Goal: Transaction & Acquisition: Purchase product/service

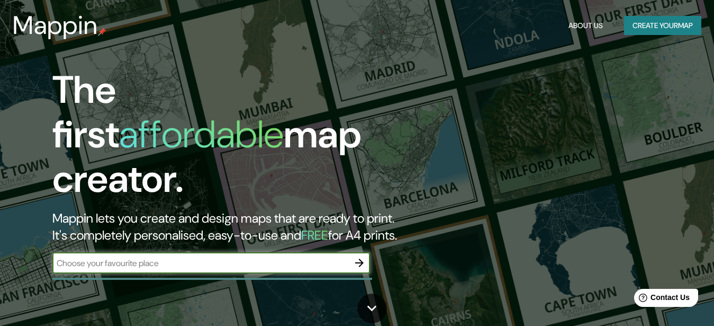
click at [273, 257] on input "text" at bounding box center [200, 263] width 296 height 12
type input "c"
type input "arena baixada"
click at [356, 256] on icon "button" at bounding box center [359, 262] width 13 height 13
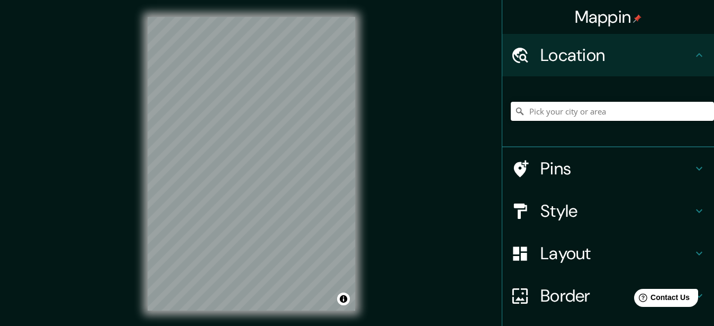
click at [608, 112] on input "Pick your city or area" at bounding box center [612, 111] width 203 height 19
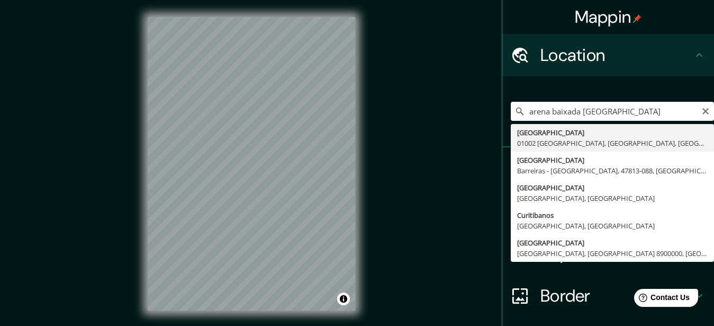
click at [612, 111] on input "arena baixada [GEOGRAPHIC_DATA]" at bounding box center [612, 111] width 203 height 19
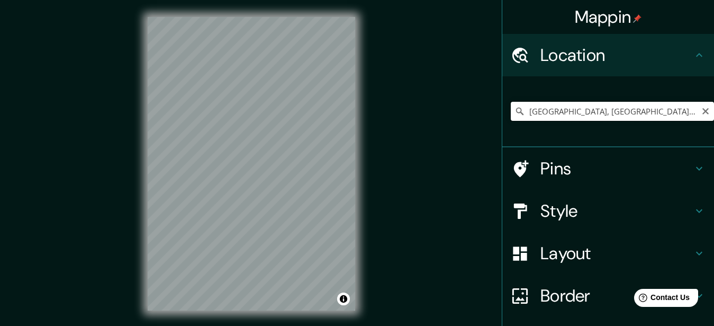
click at [584, 109] on input "[GEOGRAPHIC_DATA], [GEOGRAPHIC_DATA], [GEOGRAPHIC_DATA], [GEOGRAPHIC_DATA]" at bounding box center [612, 111] width 203 height 19
click at [584, 108] on input "[GEOGRAPHIC_DATA], [GEOGRAPHIC_DATA], [GEOGRAPHIC_DATA], [GEOGRAPHIC_DATA]" at bounding box center [612, 111] width 203 height 19
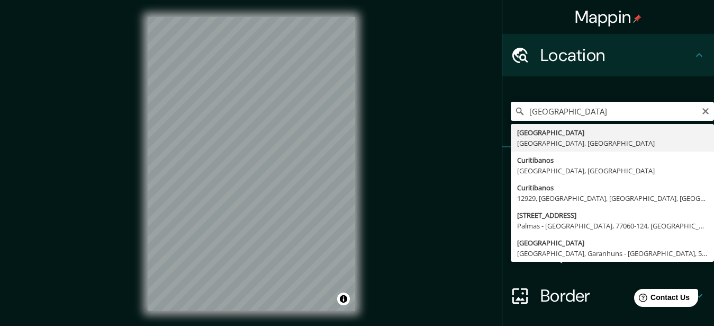
type input "[GEOGRAPHIC_DATA], [GEOGRAPHIC_DATA], [GEOGRAPHIC_DATA]"
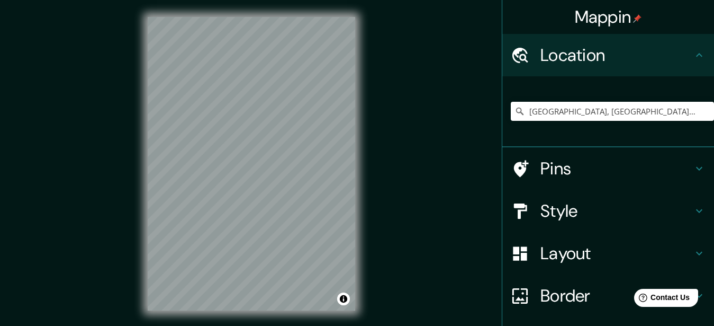
click at [598, 167] on h4 "Pins" at bounding box center [616, 168] width 152 height 21
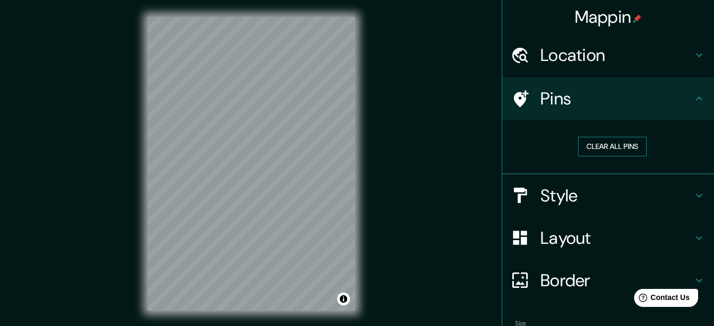
click at [604, 147] on button "Clear all pins" at bounding box center [612, 147] width 69 height 20
click at [605, 196] on h4 "Style" at bounding box center [616, 195] width 152 height 21
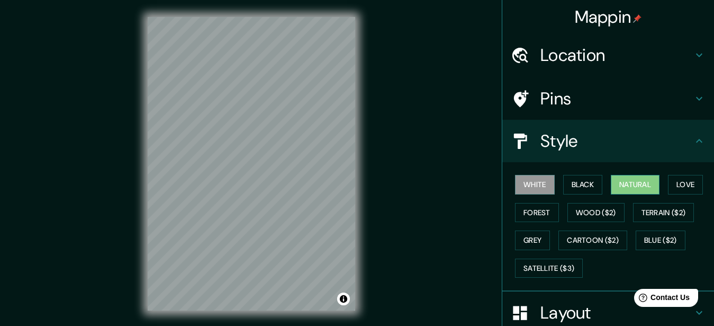
click at [641, 181] on button "Natural" at bounding box center [635, 185] width 49 height 20
click at [694, 180] on button "Love" at bounding box center [685, 185] width 35 height 20
click at [554, 183] on button "White" at bounding box center [535, 185] width 40 height 20
click at [583, 182] on button "Black" at bounding box center [583, 185] width 40 height 20
click at [622, 180] on button "Natural" at bounding box center [635, 185] width 49 height 20
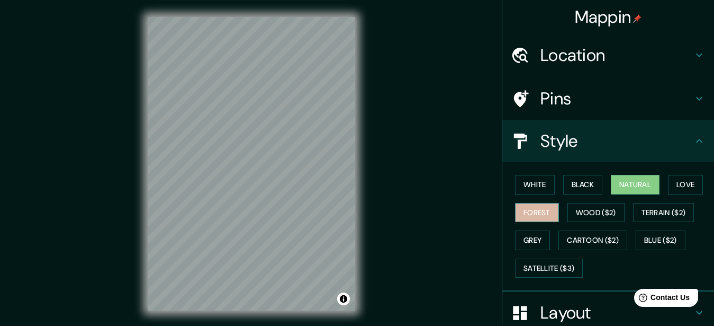
click at [538, 217] on button "Forest" at bounding box center [537, 213] width 44 height 20
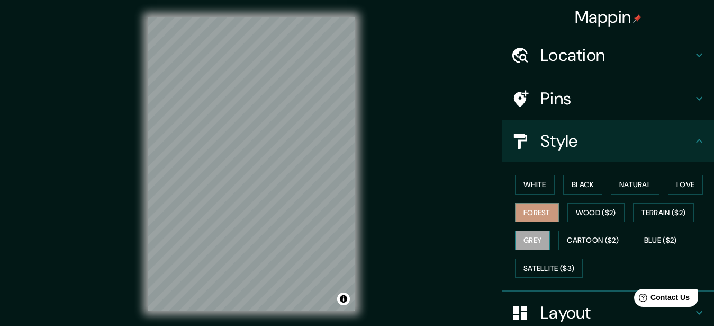
click at [533, 242] on button "Grey" at bounding box center [532, 240] width 35 height 20
click at [613, 214] on button "Wood ($2)" at bounding box center [595, 213] width 57 height 20
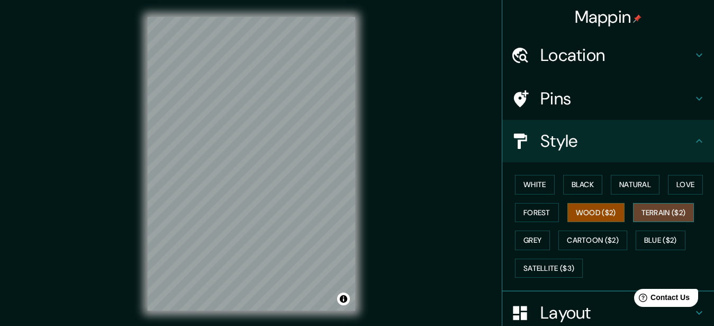
click at [649, 212] on button "Terrain ($2)" at bounding box center [663, 213] width 61 height 20
click at [636, 185] on button "Natural" at bounding box center [635, 185] width 49 height 20
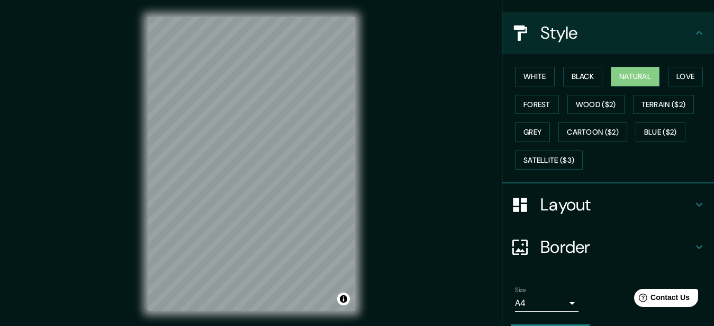
click at [611, 212] on h4 "Layout" at bounding box center [616, 204] width 152 height 21
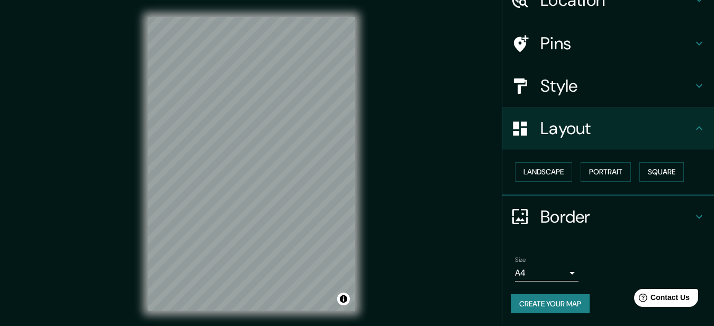
scroll to position [64, 0]
click at [561, 162] on button "Landscape" at bounding box center [543, 172] width 57 height 20
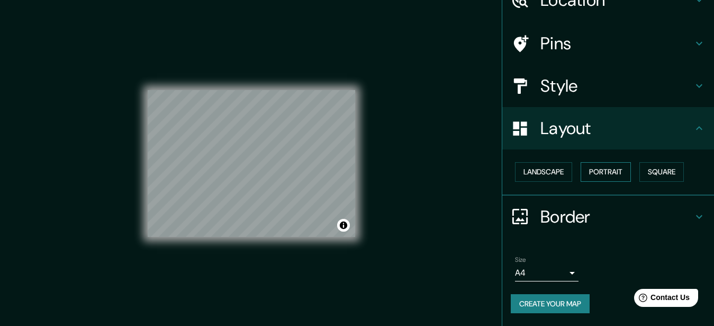
click at [598, 162] on button "Portrait" at bounding box center [606, 172] width 50 height 20
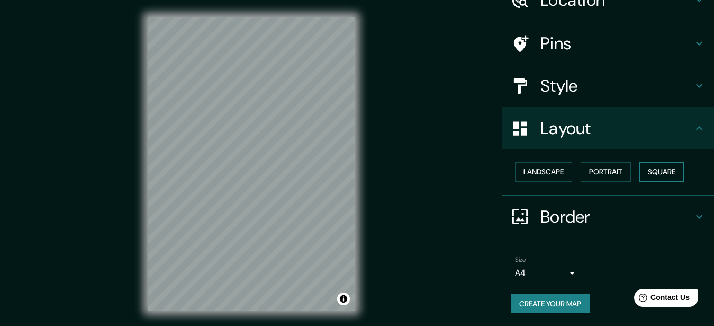
click at [664, 164] on button "Square" at bounding box center [661, 172] width 44 height 20
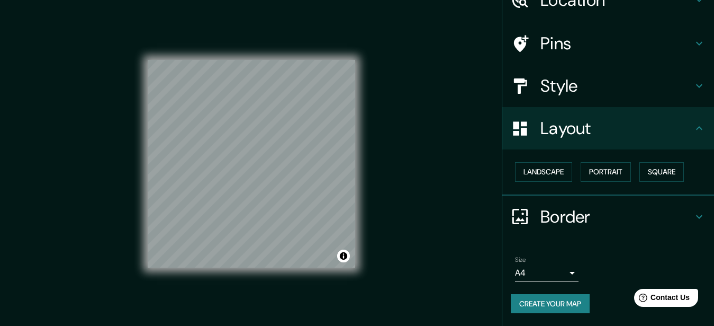
click at [576, 206] on h4 "Border" at bounding box center [616, 216] width 152 height 21
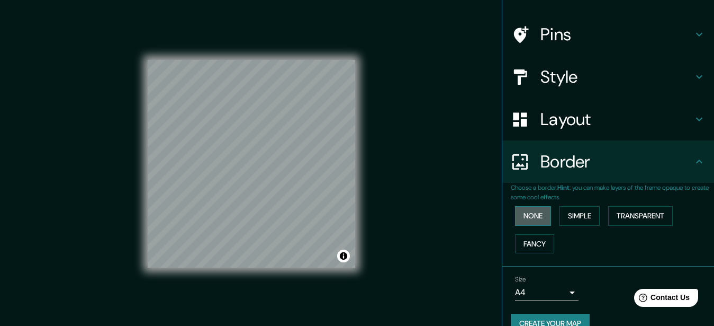
click at [533, 218] on button "None" at bounding box center [533, 216] width 36 height 20
click at [576, 216] on button "Simple" at bounding box center [580, 216] width 40 height 20
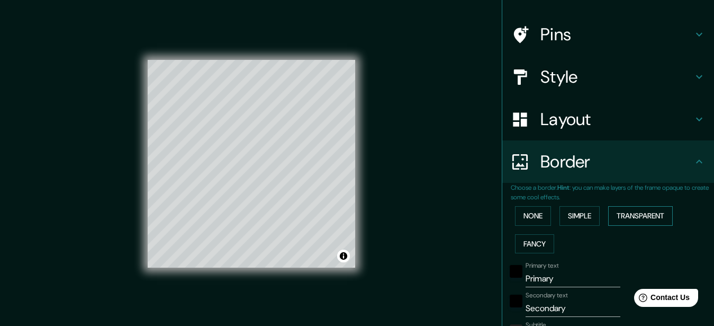
click at [629, 210] on button "Transparent" at bounding box center [640, 216] width 65 height 20
click at [534, 218] on button "None" at bounding box center [533, 216] width 36 height 20
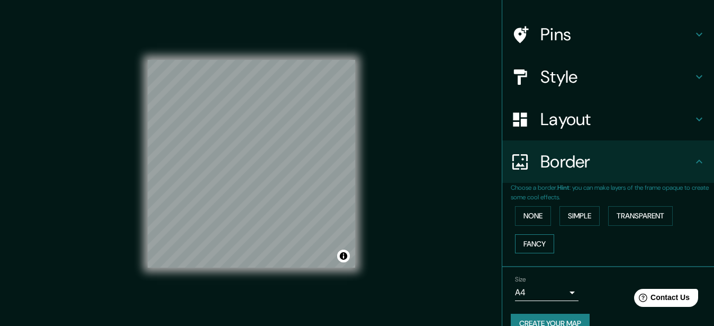
click at [542, 241] on button "Fancy" at bounding box center [534, 244] width 39 height 20
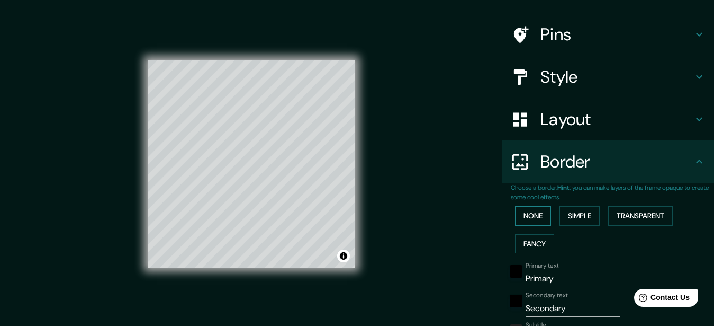
click at [539, 223] on button "None" at bounding box center [533, 216] width 36 height 20
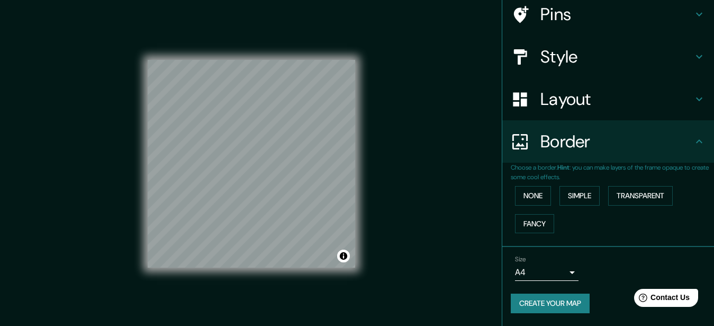
scroll to position [0, 0]
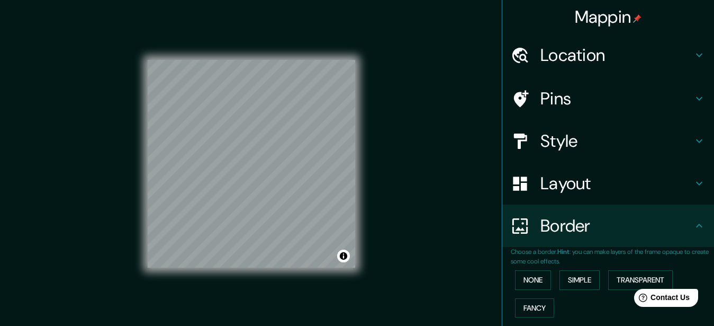
click at [603, 144] on h4 "Style" at bounding box center [616, 140] width 152 height 21
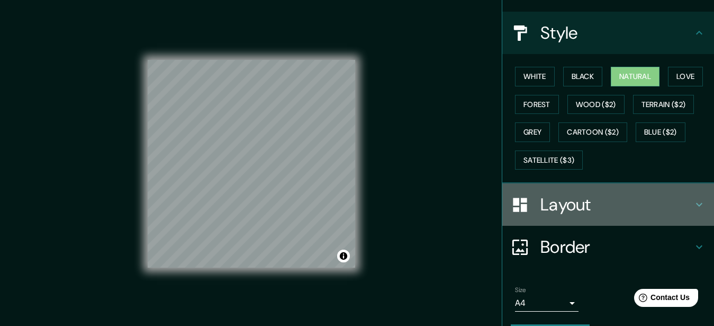
click at [593, 195] on h4 "Layout" at bounding box center [616, 204] width 152 height 21
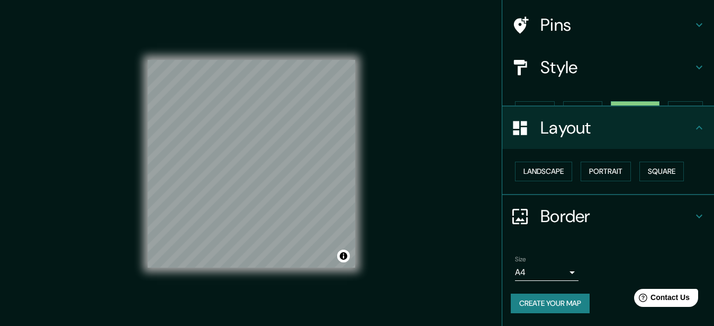
scroll to position [64, 0]
